Goal: Task Accomplishment & Management: Manage account settings

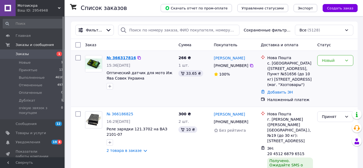
click at [123, 58] on link "№ 366317816" at bounding box center [120, 58] width 29 height 4
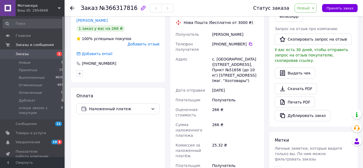
scroll to position [134, 0]
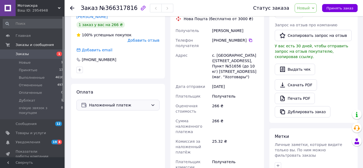
click at [151, 103] on icon at bounding box center [153, 105] width 4 height 4
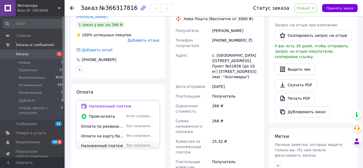
click at [144, 143] on span "без сопровождения Prom" at bounding box center [141, 145] width 28 height 5
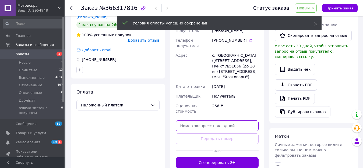
click at [198, 121] on input "text" at bounding box center [217, 125] width 83 height 11
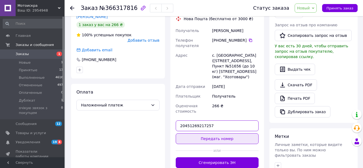
type input "20451269217257"
click at [209, 134] on button "Передать номер" at bounding box center [217, 138] width 83 height 11
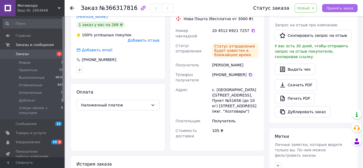
click at [338, 9] on span "Принять заказ" at bounding box center [339, 8] width 27 height 4
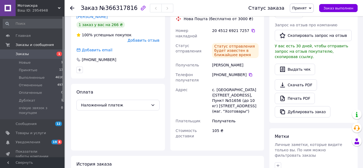
click at [311, 8] on icon at bounding box center [310, 8] width 2 height 2
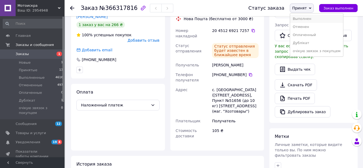
click at [309, 20] on li "Выполнен" at bounding box center [316, 19] width 53 height 8
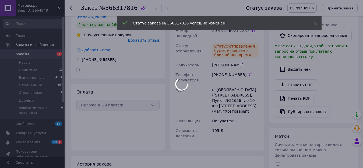
click at [315, 8] on div at bounding box center [181, 84] width 363 height 168
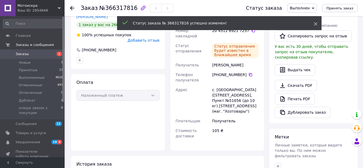
click at [316, 24] on use at bounding box center [315, 23] width 3 height 3
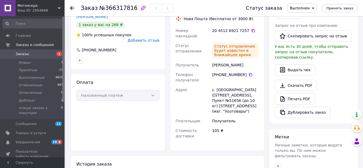
click at [314, 8] on icon at bounding box center [313, 8] width 2 height 2
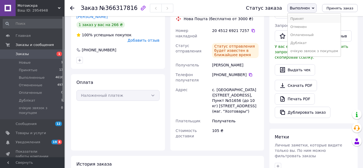
click at [307, 18] on li "Принят" at bounding box center [313, 19] width 53 height 8
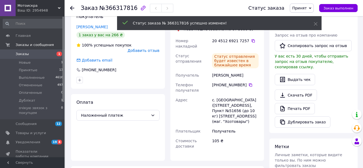
scroll to position [134, 0]
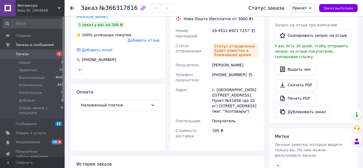
click at [26, 53] on span "Заказы" at bounding box center [22, 54] width 13 height 5
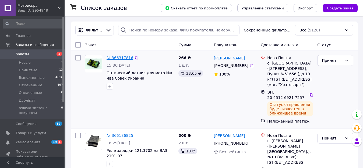
click at [123, 56] on link "№ 366317816" at bounding box center [119, 58] width 27 height 4
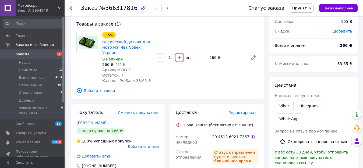
scroll to position [27, 0]
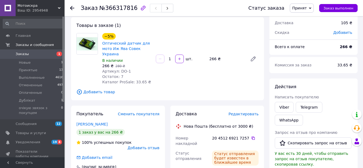
click at [21, 53] on span "Заказы" at bounding box center [22, 54] width 13 height 5
